Goal: Find specific page/section: Find specific page/section

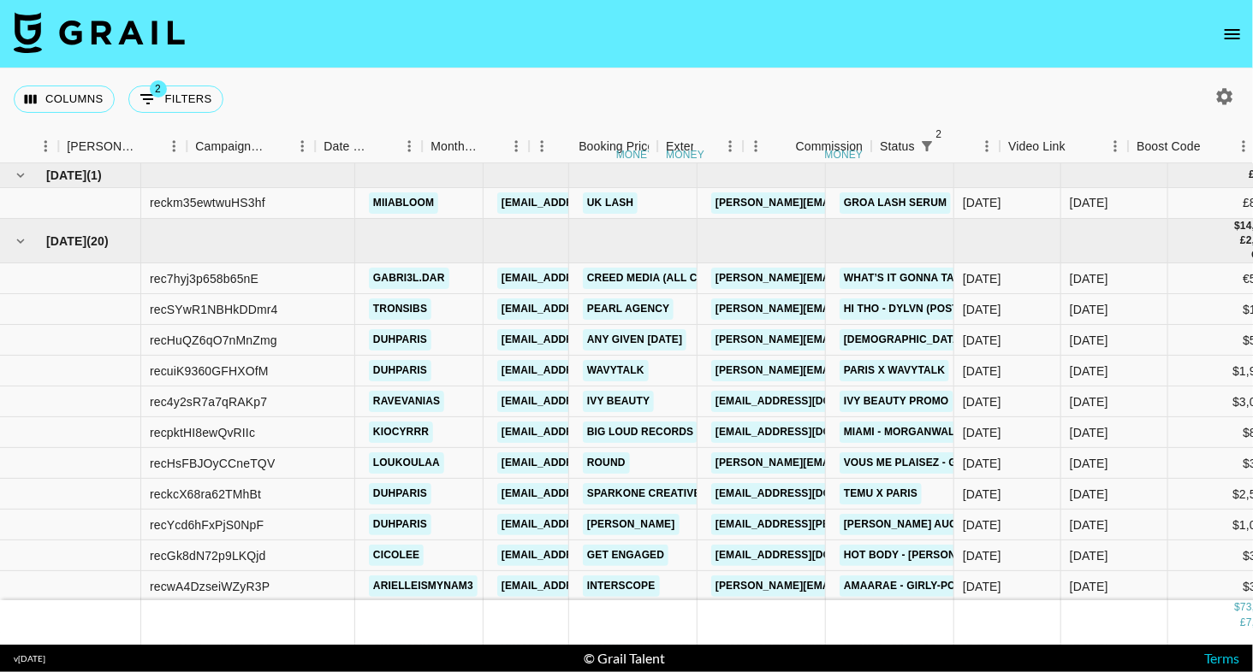
scroll to position [0, 638]
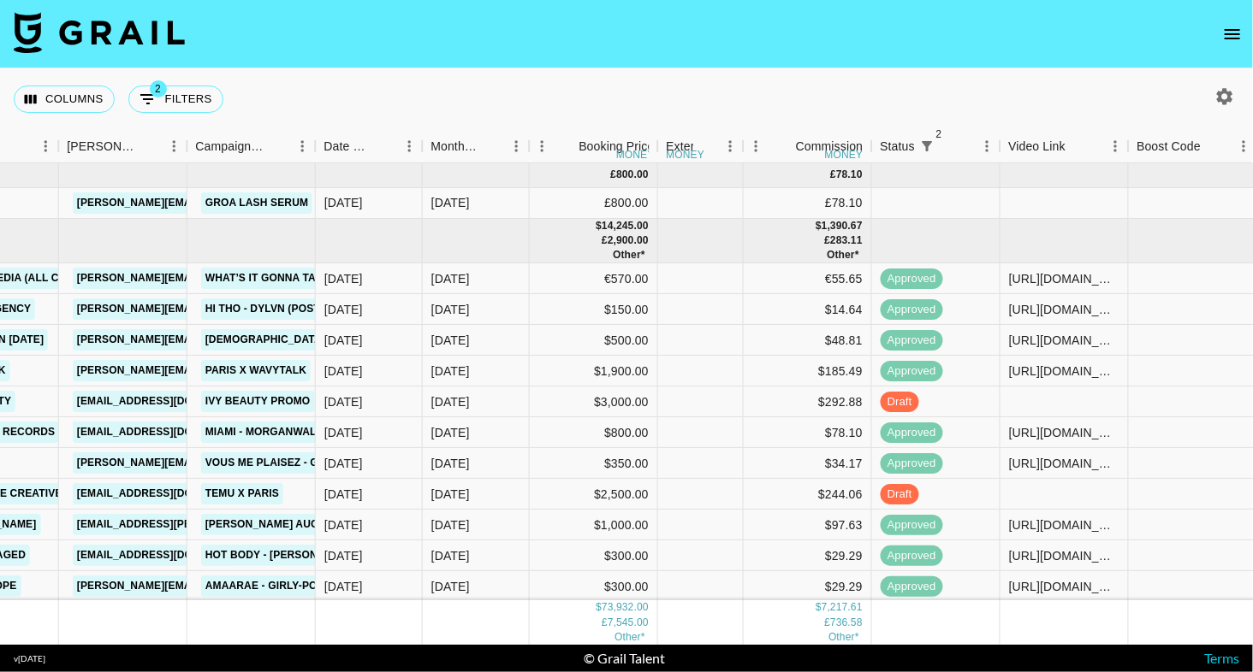
click at [1226, 50] on button "open drawer" at bounding box center [1232, 34] width 34 height 34
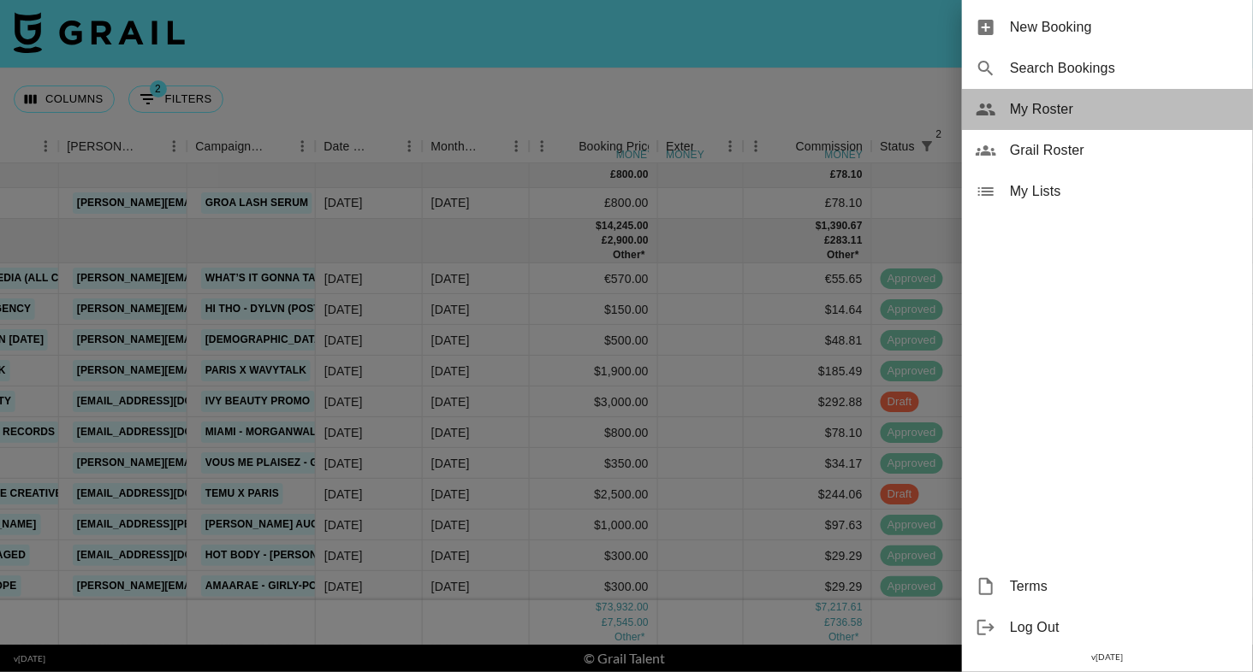
click at [1086, 117] on span "My Roster" at bounding box center [1124, 109] width 229 height 21
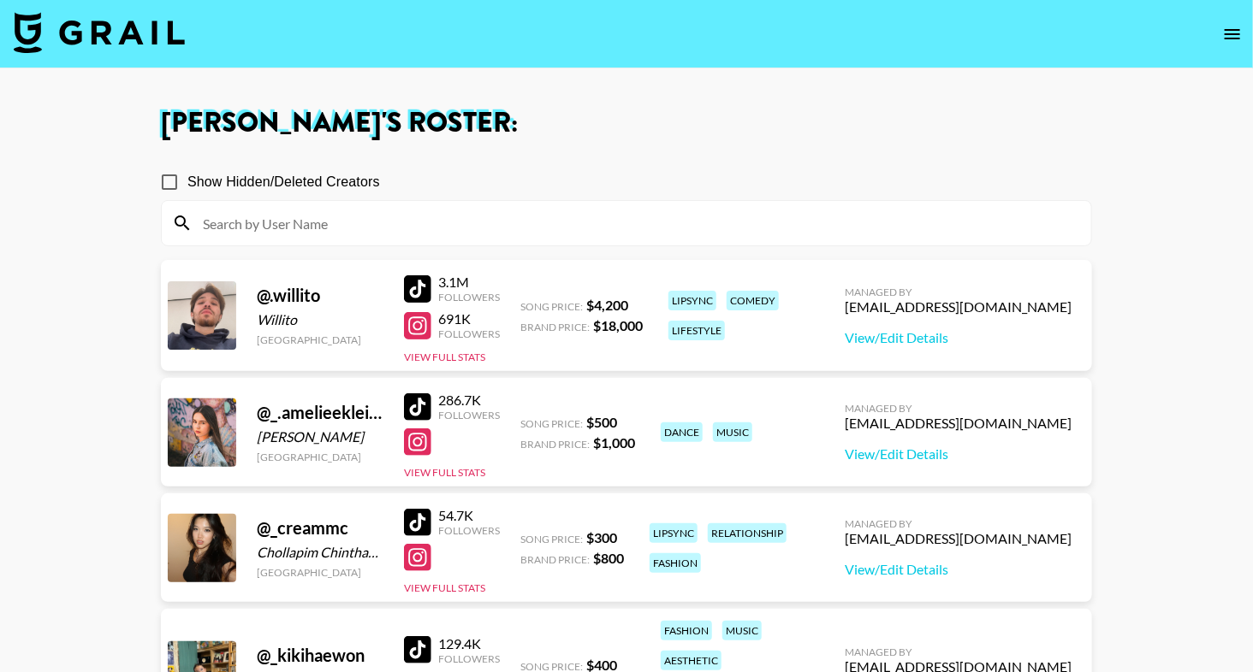
click at [625, 233] on input at bounding box center [637, 223] width 888 height 27
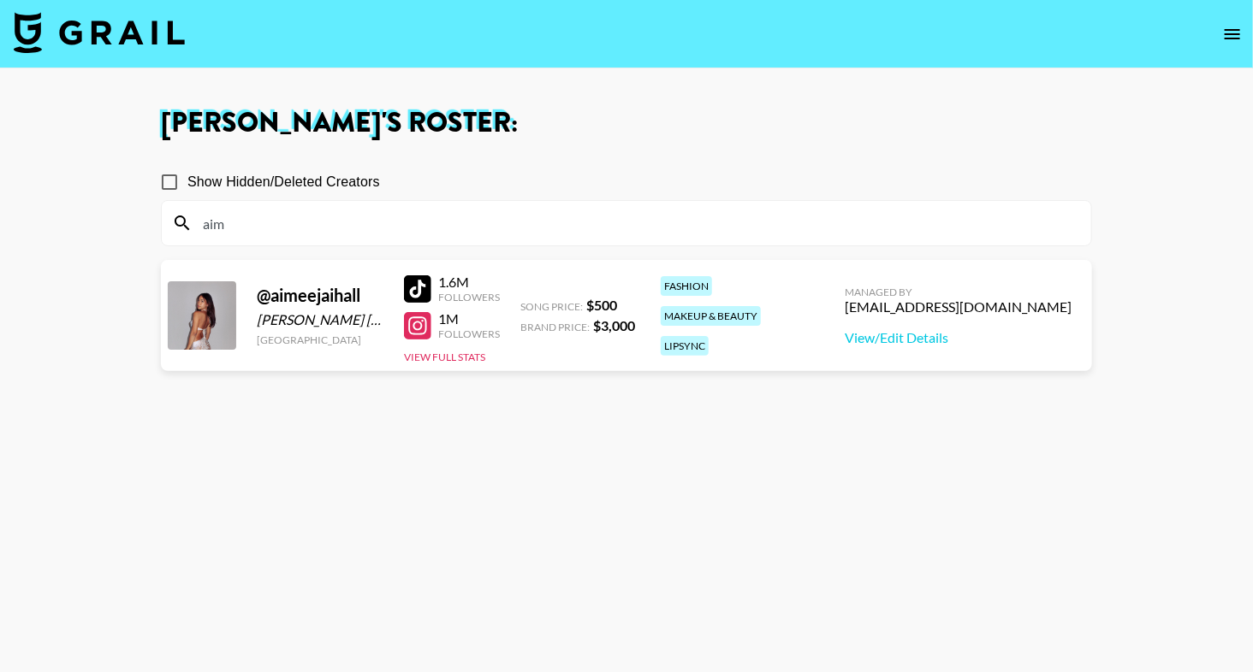
click at [637, 96] on main "[PERSON_NAME] 's Roster: Show Hidden/Deleted Creators aim @ aimeejaihall [PERSO…" at bounding box center [626, 397] width 1253 height 659
click at [0, 0] on section "[PERSON_NAME] 's Roster: Show Hidden/Deleted Creators aim @ aimeejaihall [PERSO…" at bounding box center [626, 398] width 1253 height 796
click at [287, 228] on input "aim" at bounding box center [637, 223] width 888 height 27
click at [0, 0] on section "[PERSON_NAME] 's Roster: Show Hidden/Deleted Creators kio @ kiocyrrr Kio [PERSO…" at bounding box center [626, 398] width 1253 height 796
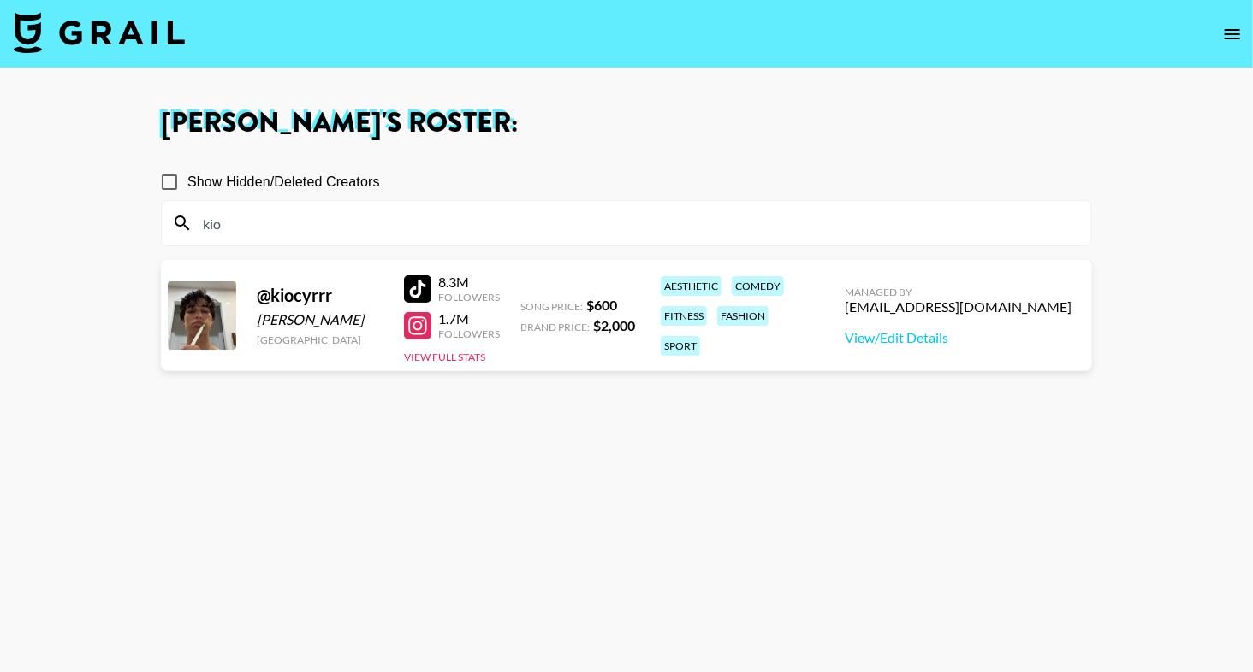
click at [241, 223] on input "kio" at bounding box center [637, 223] width 888 height 27
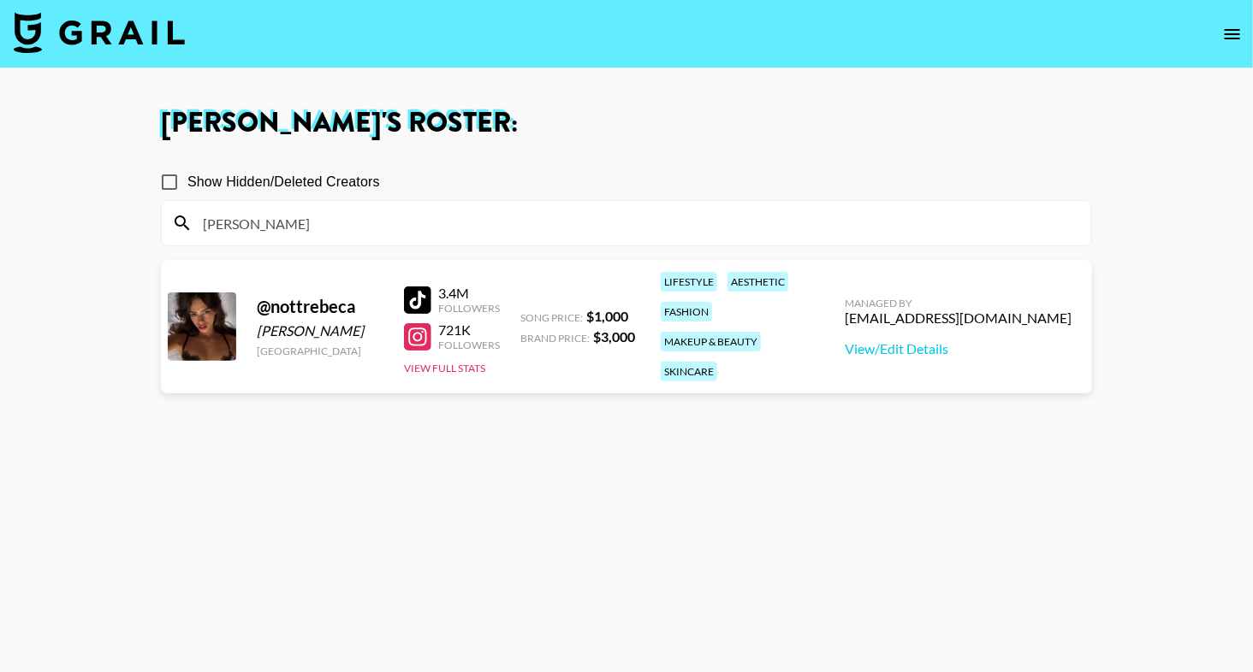
type input "[PERSON_NAME]"
click at [0, 0] on section "[PERSON_NAME] 's Roster: Show Hidden/Deleted Creators [PERSON_NAME] @ nottrebec…" at bounding box center [626, 398] width 1253 height 796
click at [310, 209] on div "[PERSON_NAME]" at bounding box center [626, 223] width 929 height 44
click at [310, 210] on input "[PERSON_NAME]" at bounding box center [637, 223] width 888 height 27
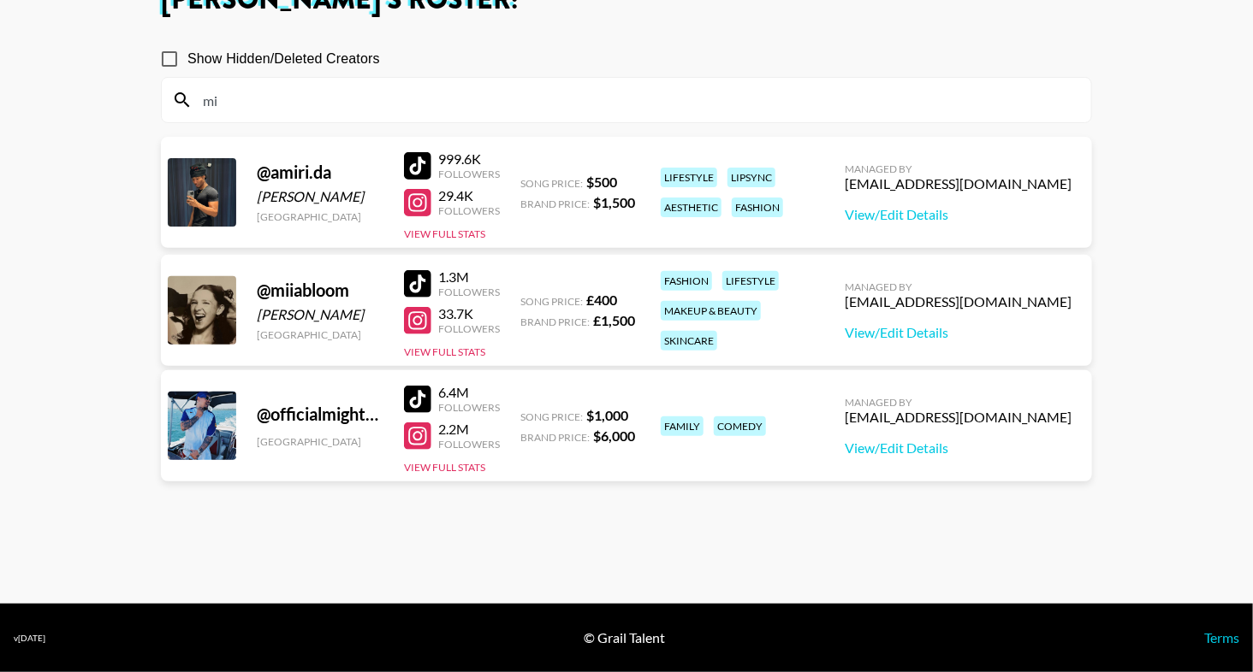
scroll to position [122, 0]
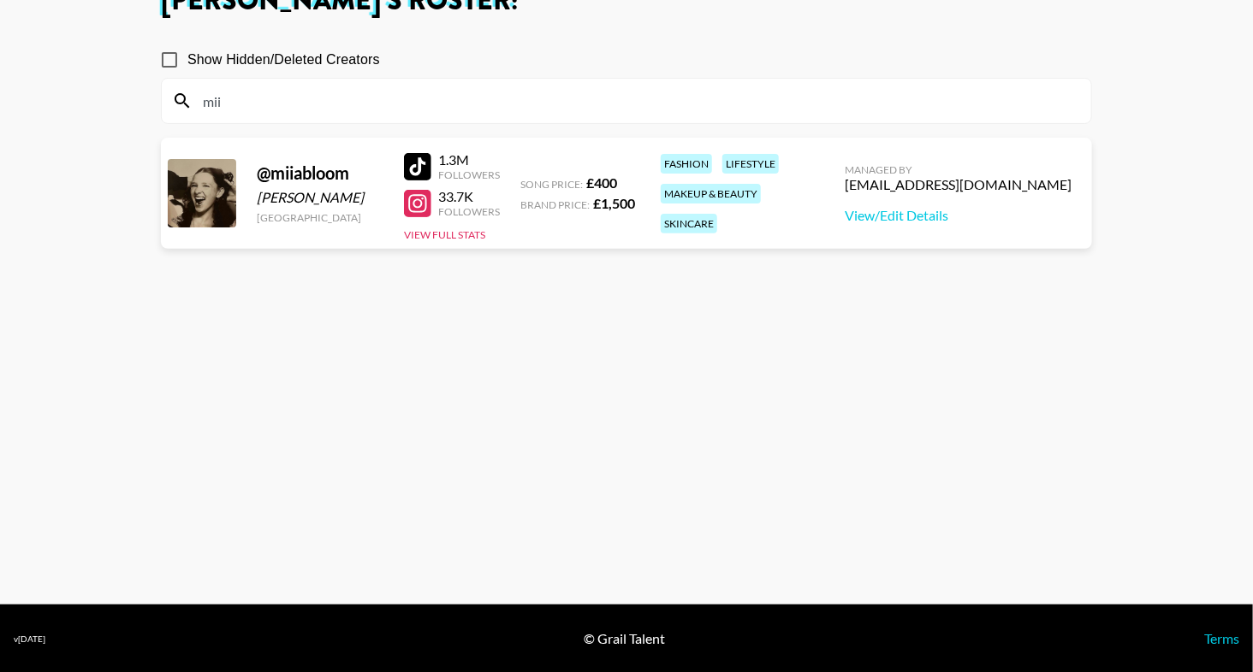
type input "mii"
click at [544, 27] on div "[PERSON_NAME] 's Roster: Show Hidden/Deleted Creators mii @ miiabloom [PERSON_N…" at bounding box center [626, 275] width 958 height 577
click at [0, 0] on main "[PERSON_NAME] 's Roster: Show Hidden/Deleted Creators mii @ miiabloom [PERSON_N…" at bounding box center [626, 275] width 1253 height 659
click at [723, 69] on div "Show Hidden/Deleted Creators" at bounding box center [626, 60] width 931 height 36
click at [720, 94] on input "mii" at bounding box center [637, 100] width 888 height 27
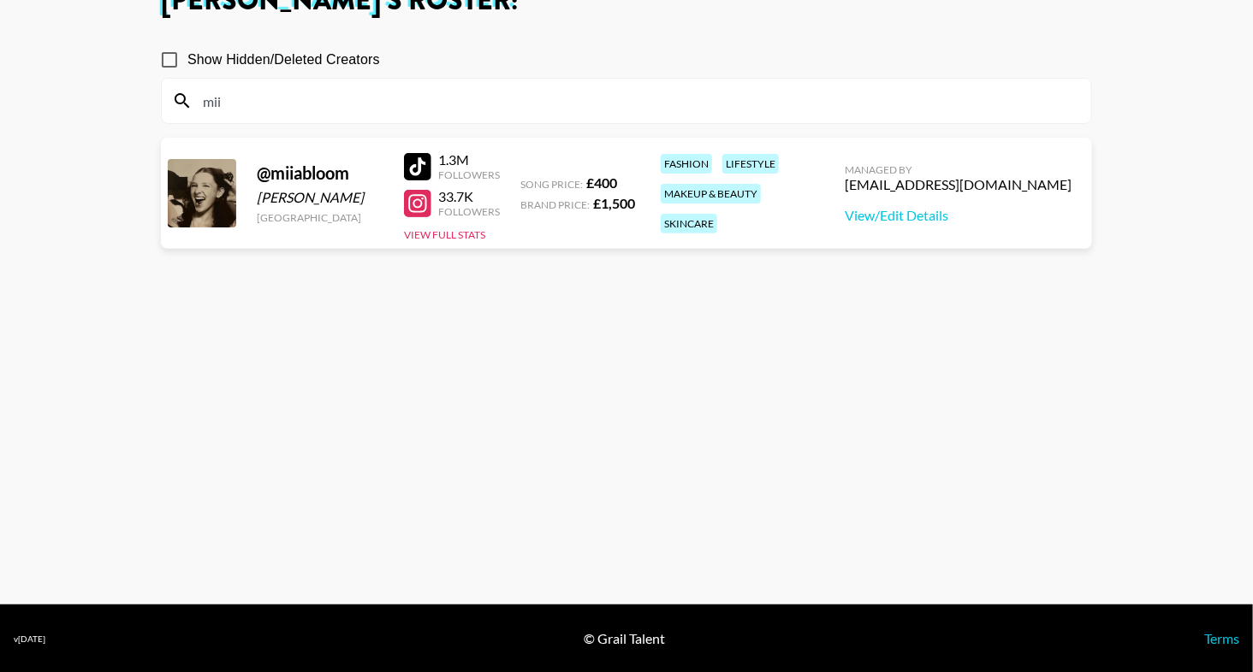
click at [720, 94] on input "mii" at bounding box center [637, 100] width 888 height 27
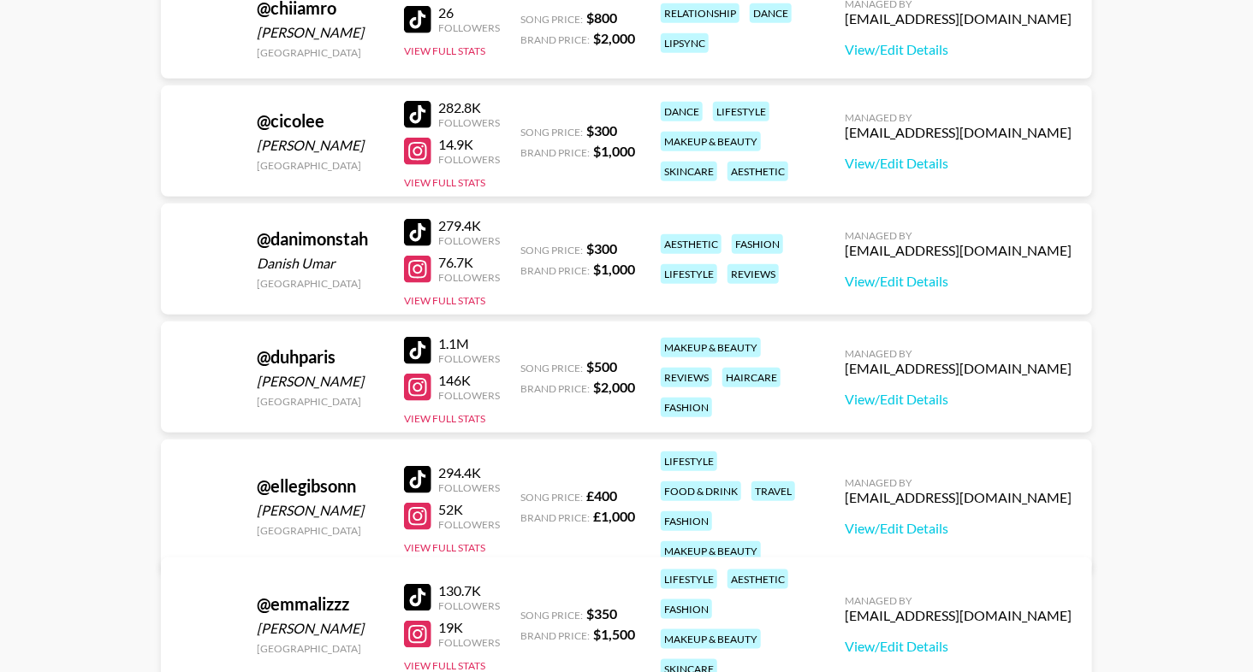
scroll to position [3914, 0]
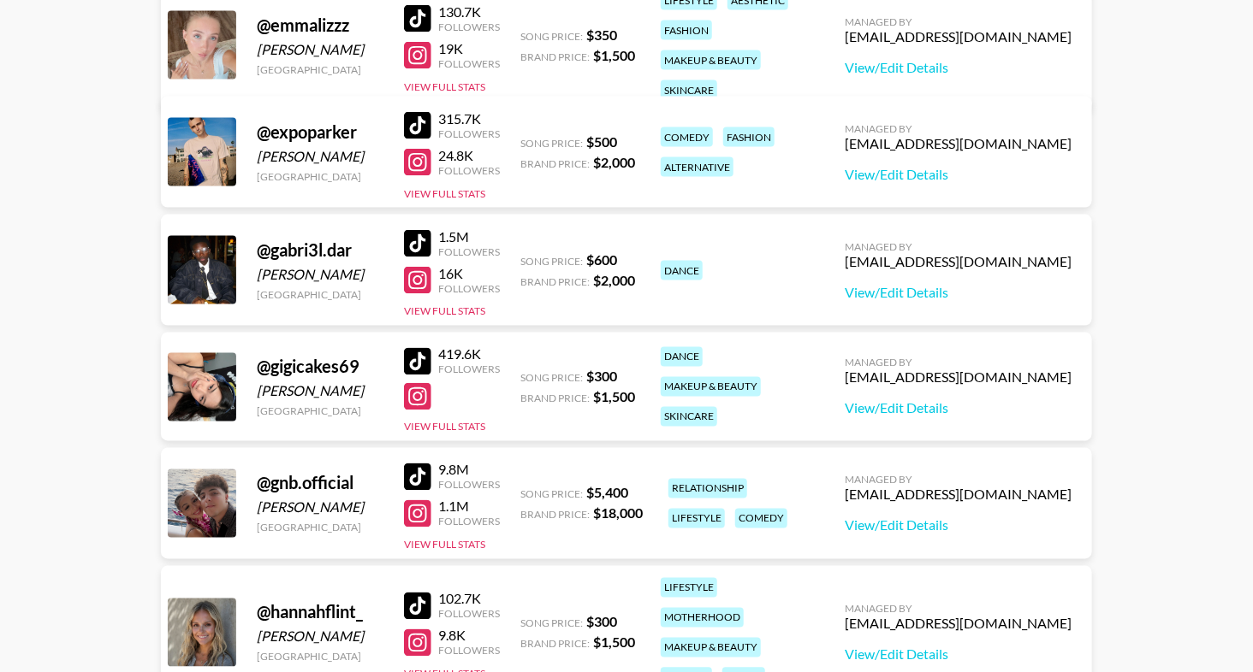
click at [412, 11] on div at bounding box center [417, 18] width 27 height 27
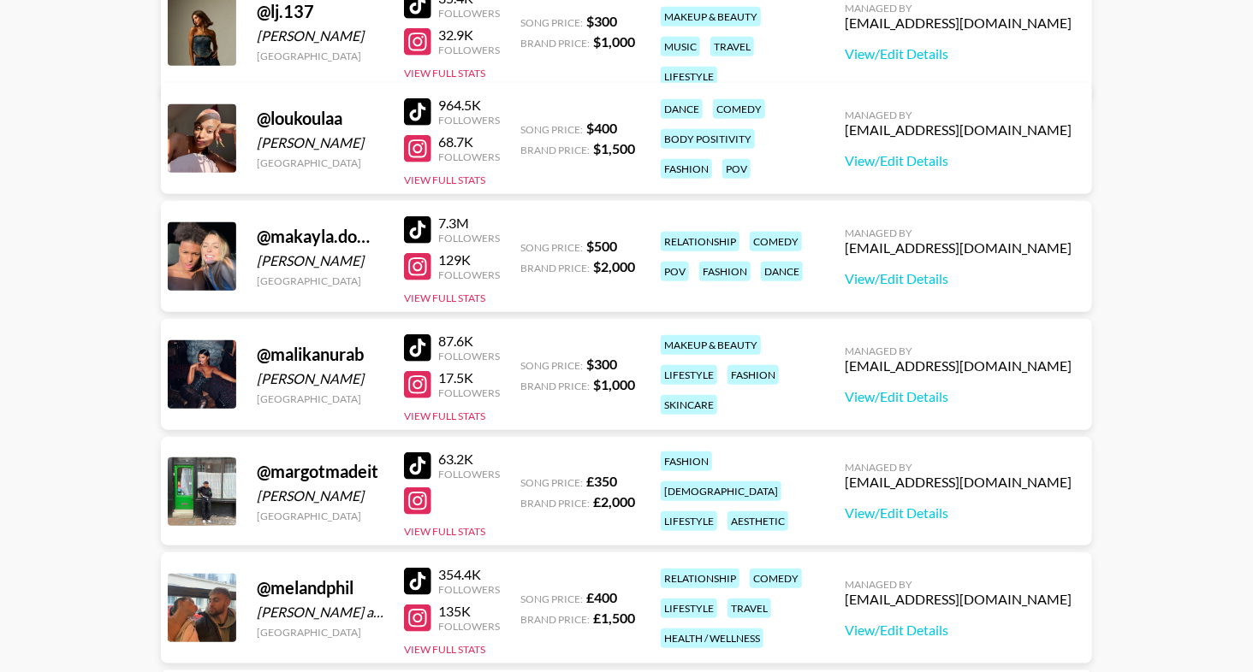
scroll to position [5897, 0]
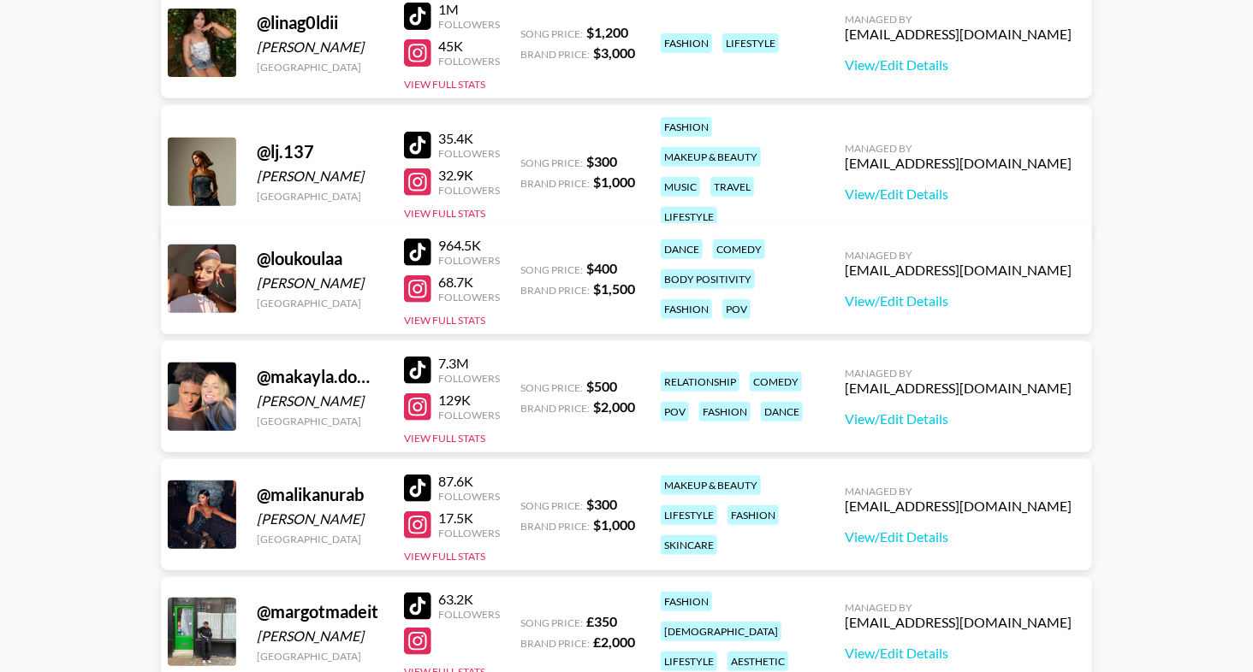
click at [420, 139] on div at bounding box center [417, 145] width 27 height 27
click at [418, 364] on div at bounding box center [417, 370] width 27 height 27
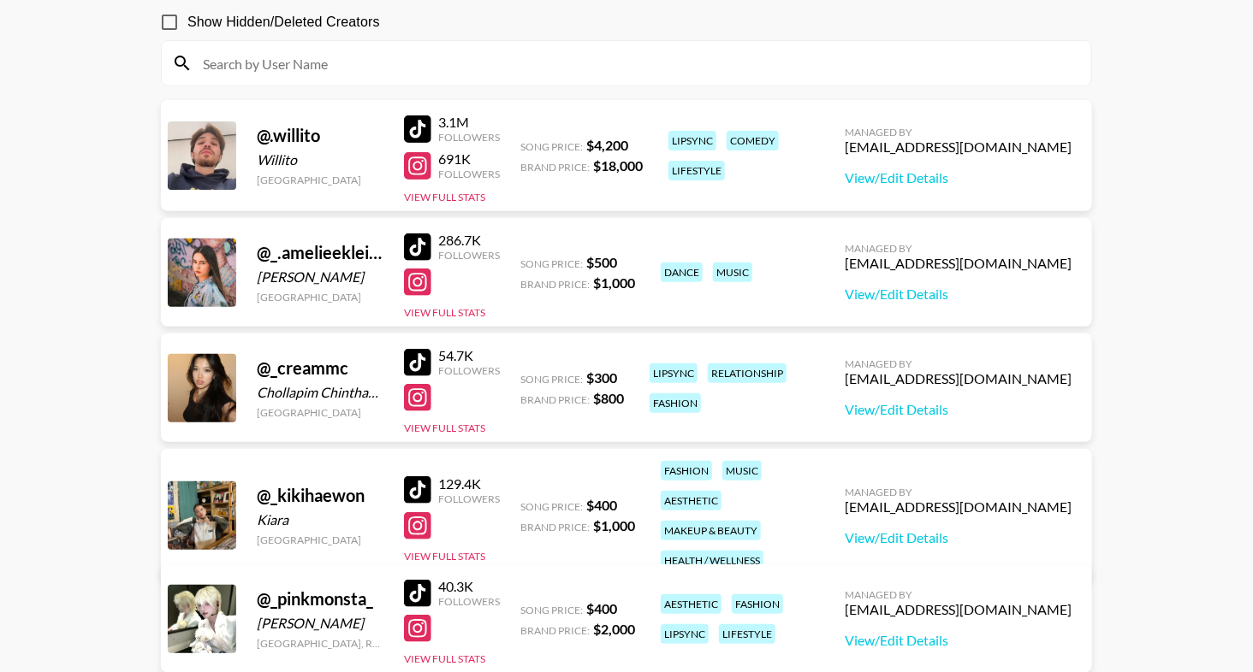
scroll to position [0, 0]
